Goal: Go to known website: Access a specific website the user already knows

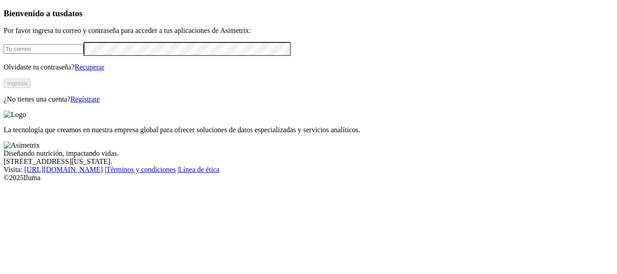
type input "[PERSON_NAME][EMAIL_ADDRESS][PERSON_NAME][DOMAIN_NAME]"
click at [31, 88] on button "Ingresa" at bounding box center [17, 83] width 27 height 9
